Goal: Navigation & Orientation: Understand site structure

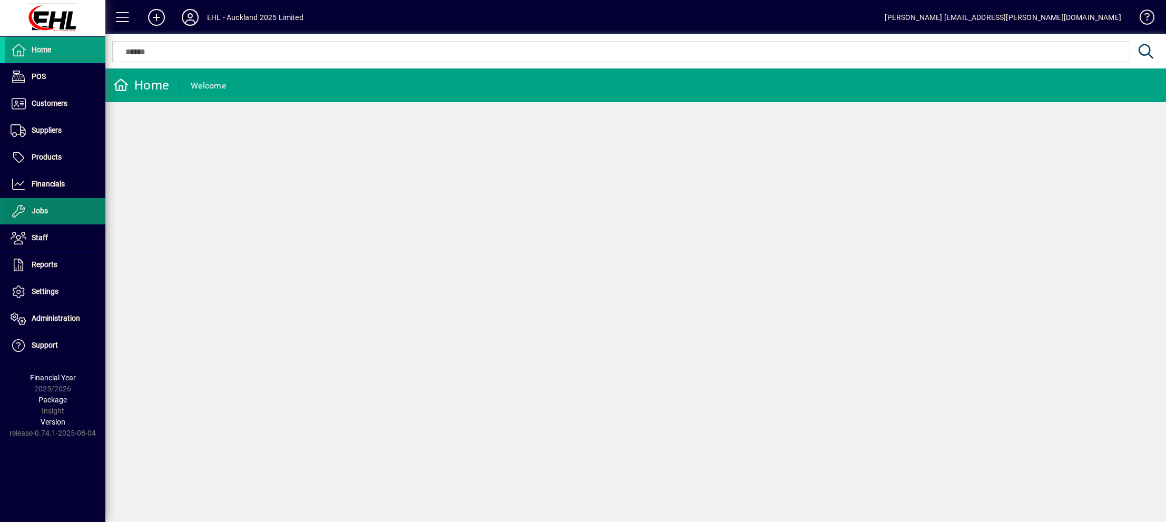
click at [48, 209] on span at bounding box center [55, 211] width 100 height 25
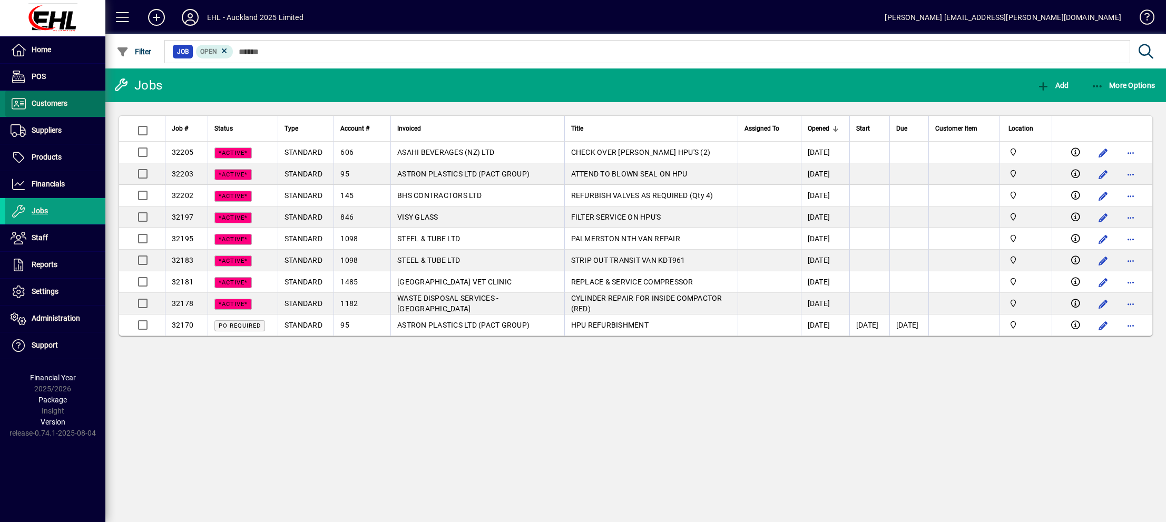
click at [57, 105] on span "Customers" at bounding box center [50, 103] width 36 height 8
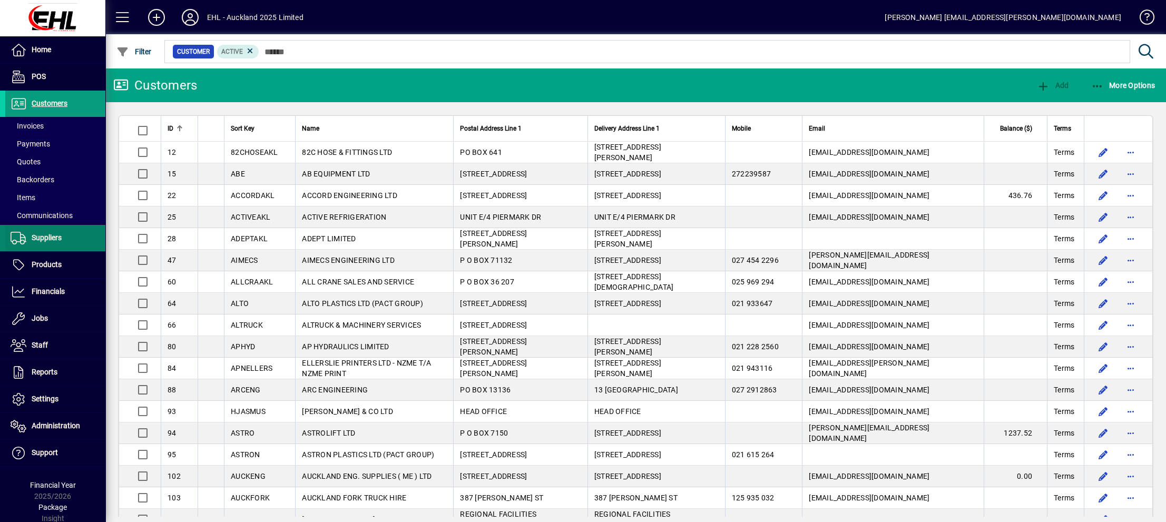
click at [29, 234] on span "Suppliers" at bounding box center [33, 238] width 56 height 13
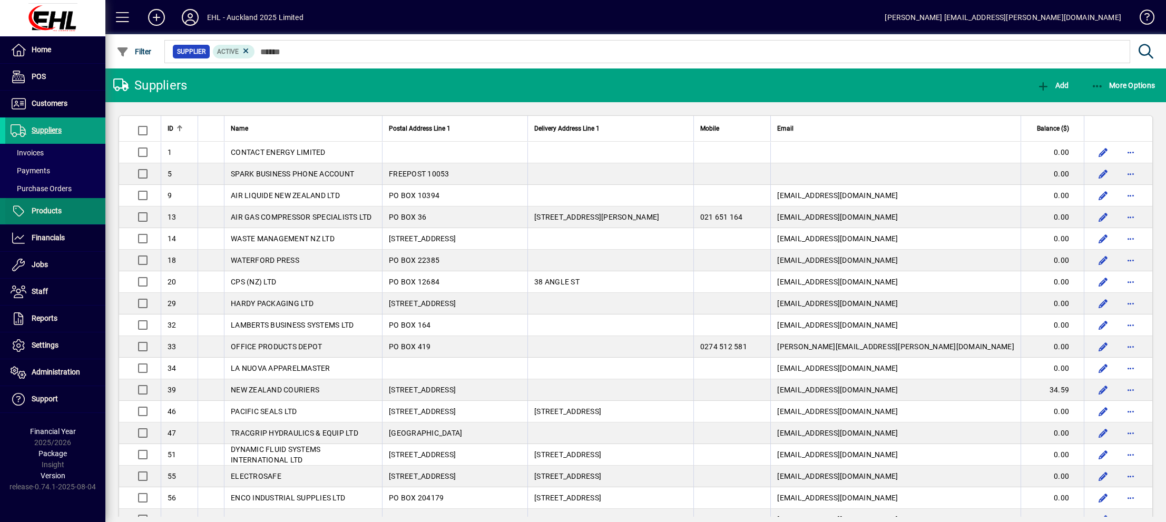
click at [47, 208] on span "Products" at bounding box center [47, 210] width 30 height 8
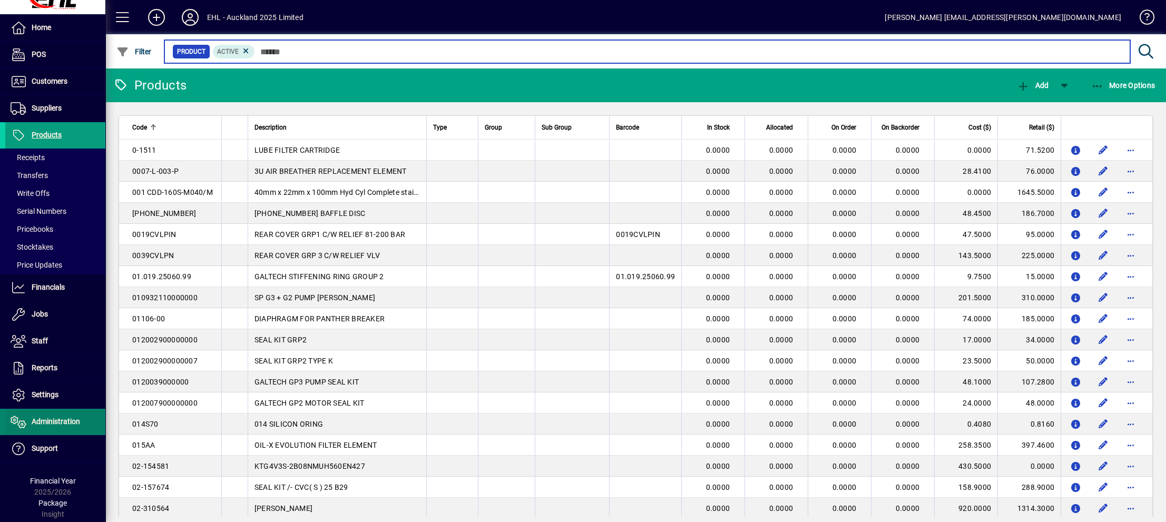
scroll to position [42, 0]
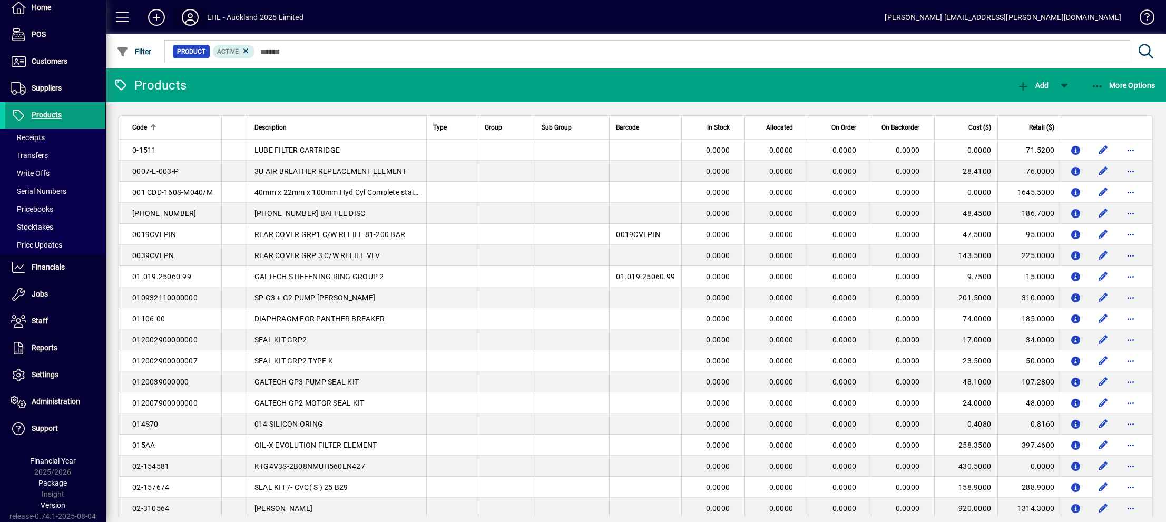
click at [193, 13] on icon at bounding box center [190, 17] width 21 height 17
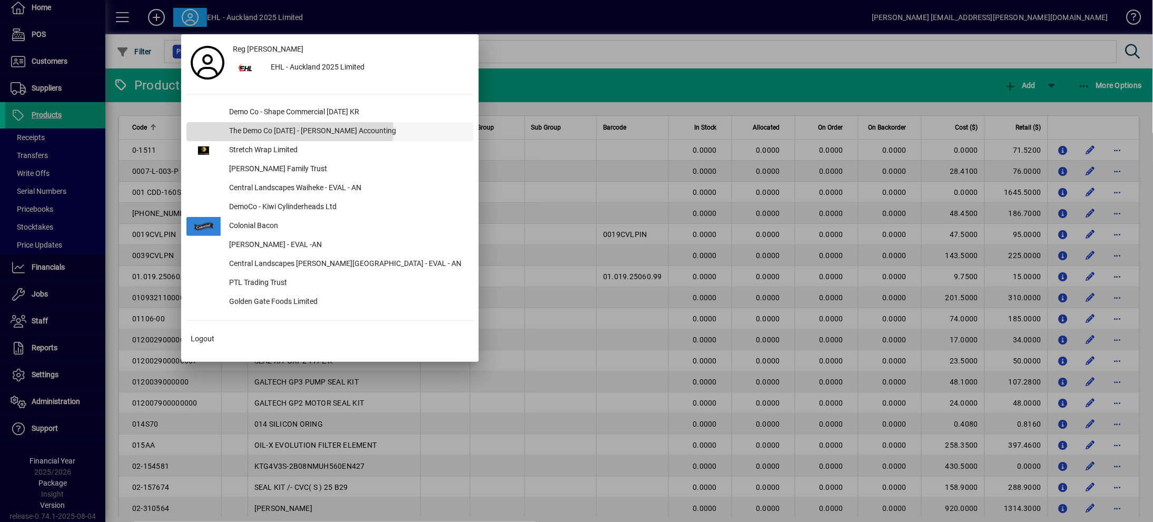
click at [236, 128] on div "The Demo Co [DATE] - [PERSON_NAME] Accounting" at bounding box center [347, 131] width 253 height 19
